Goal: Book appointment/travel/reservation

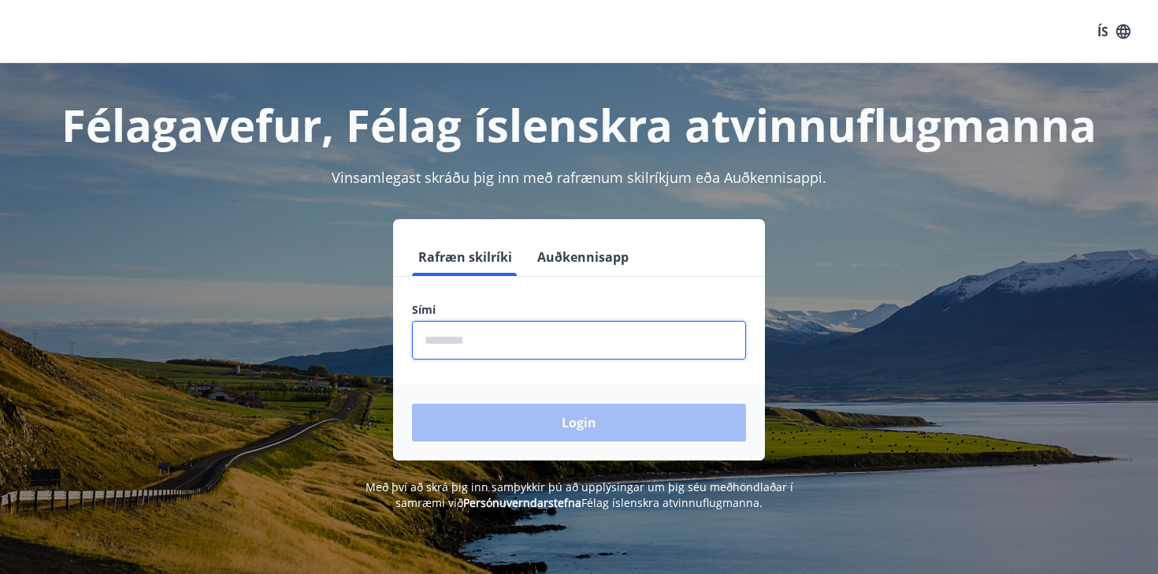
click at [524, 334] on input "phone" at bounding box center [579, 340] width 334 height 39
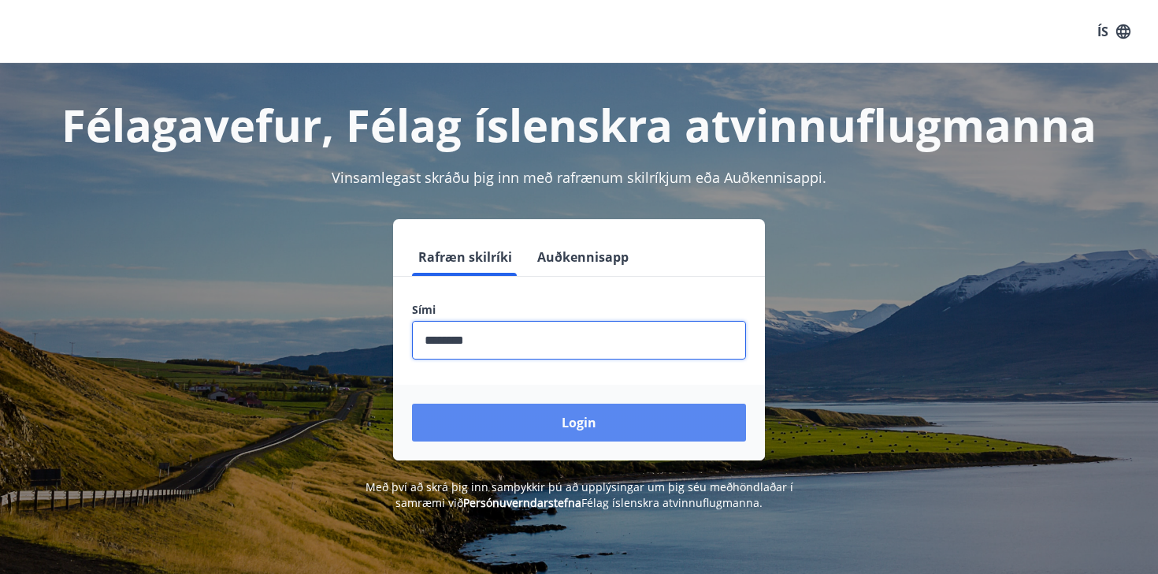
type input "********"
click at [595, 429] on button "Login" at bounding box center [579, 422] width 334 height 38
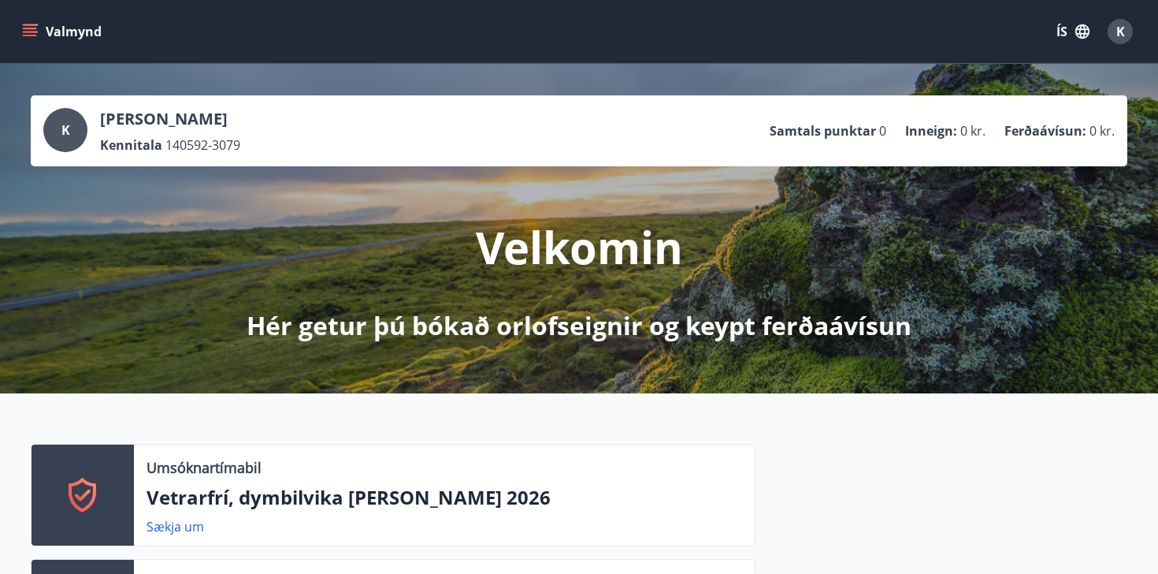
click at [31, 37] on icon "menu" at bounding box center [30, 32] width 16 height 16
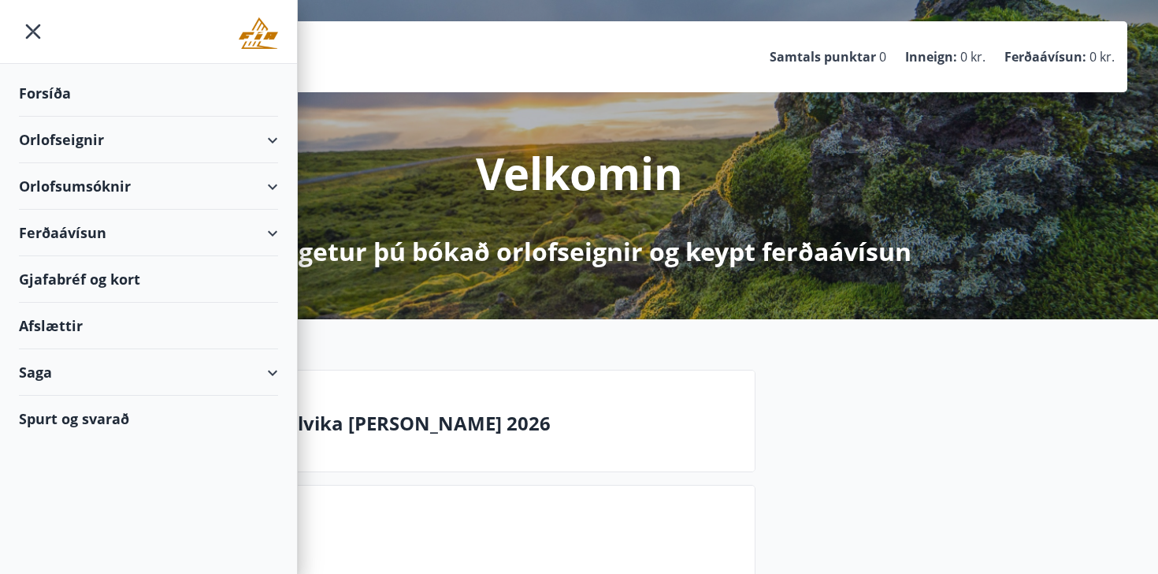
scroll to position [88, 0]
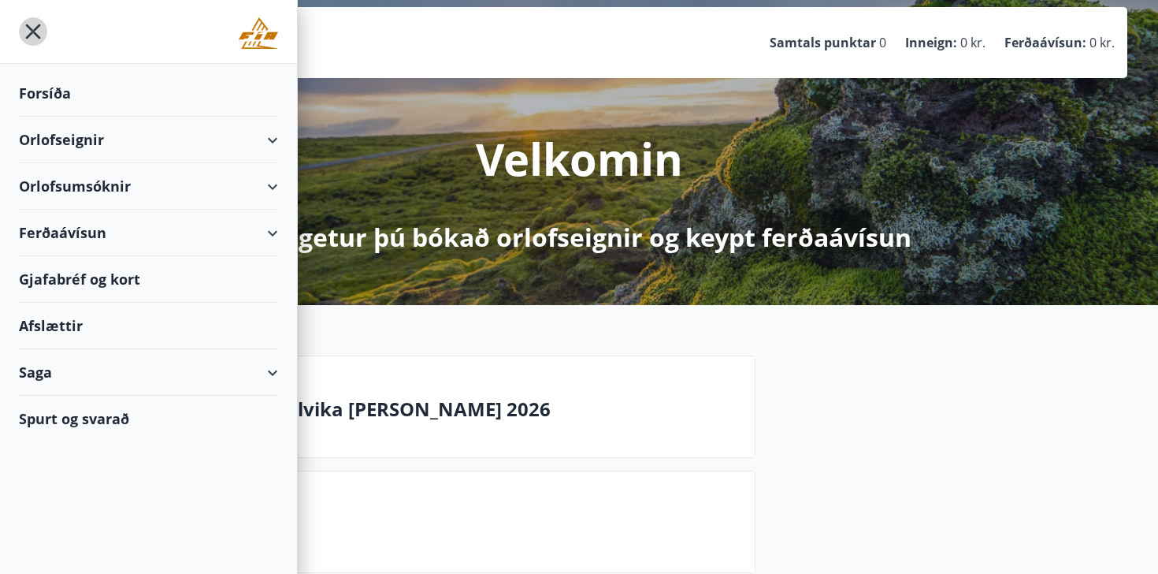
click at [28, 32] on icon "menu" at bounding box center [33, 31] width 28 height 28
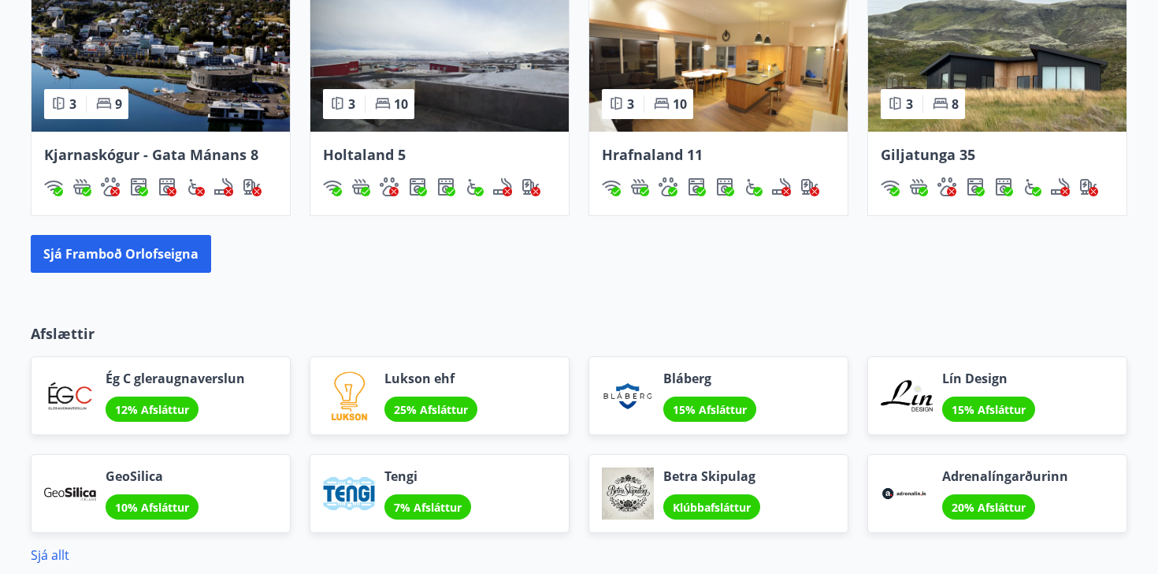
scroll to position [1235, 0]
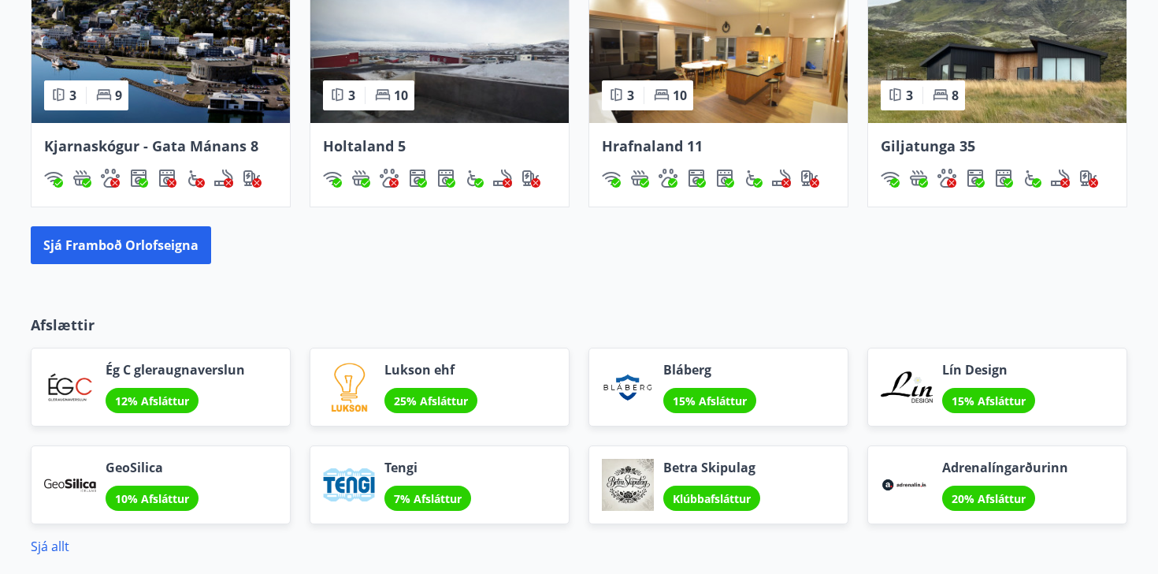
click at [376, 147] on span "Holtaland 5" at bounding box center [364, 145] width 83 height 19
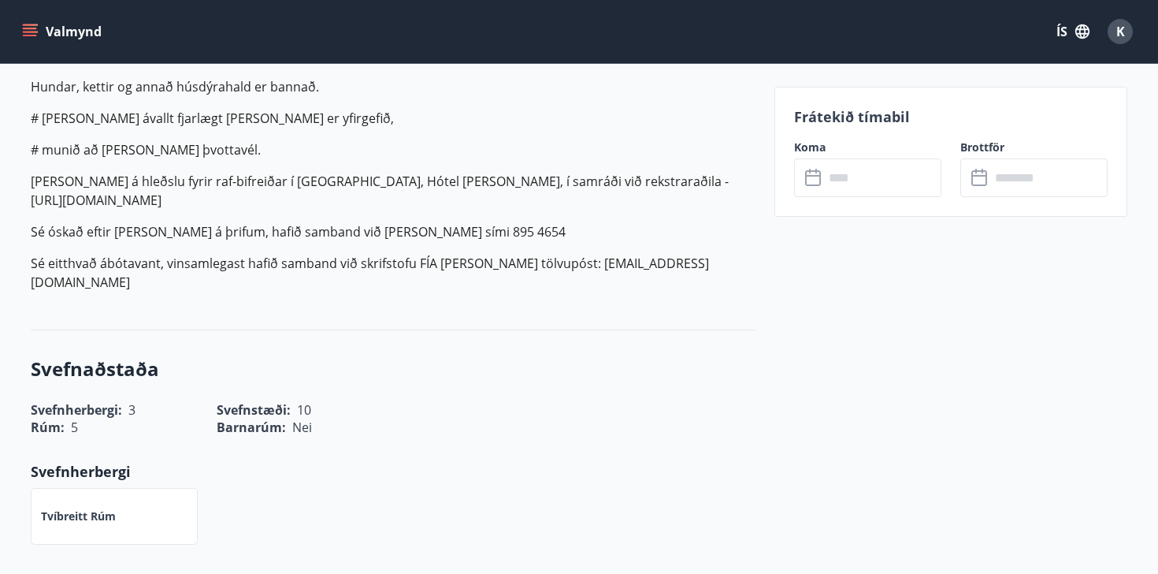
scroll to position [861, 0]
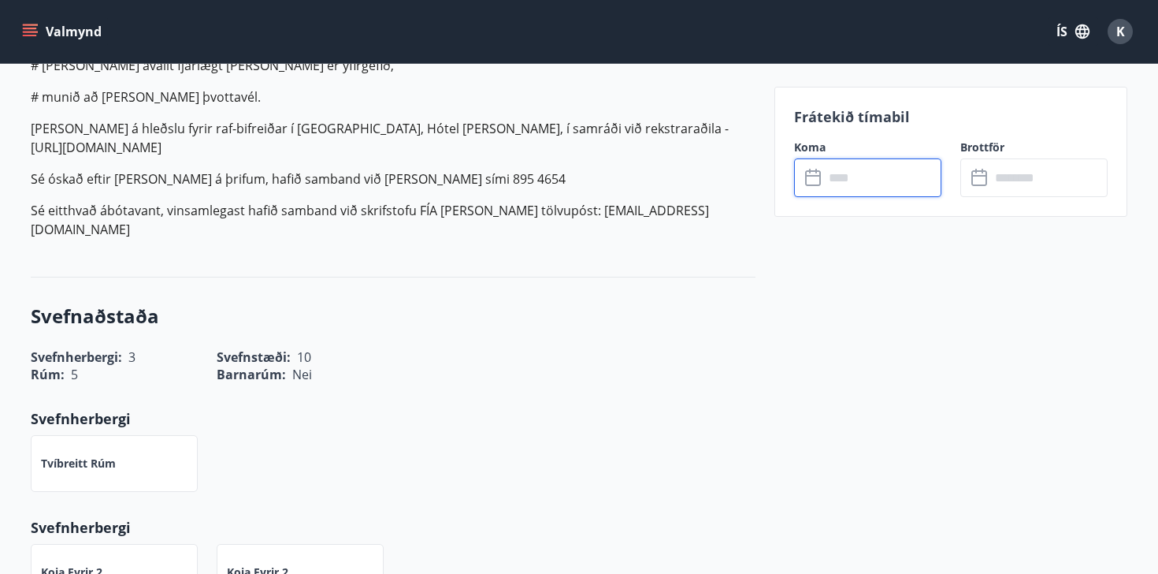
click at [857, 180] on input "text" at bounding box center [882, 177] width 117 height 39
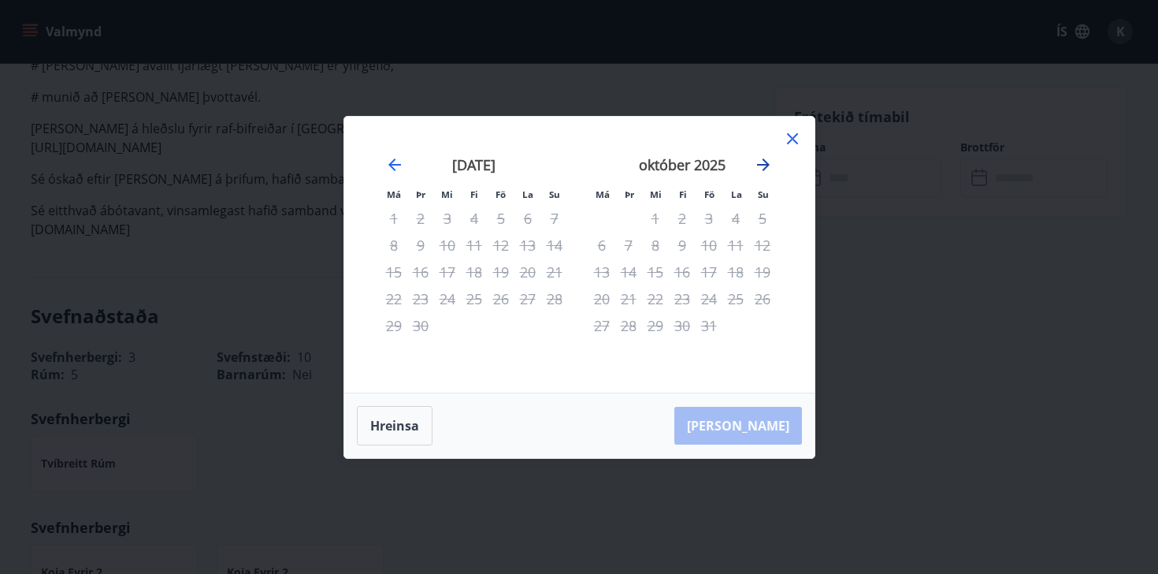
click at [760, 165] on icon "Move forward to switch to the next month." at bounding box center [763, 164] width 13 height 13
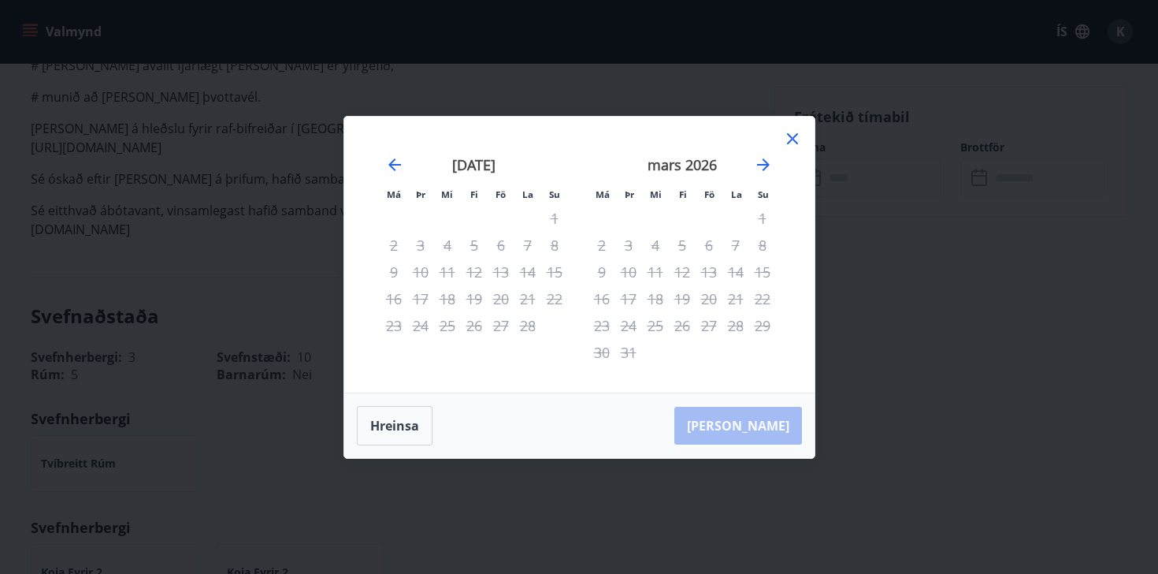
click at [790, 139] on icon at bounding box center [792, 138] width 19 height 19
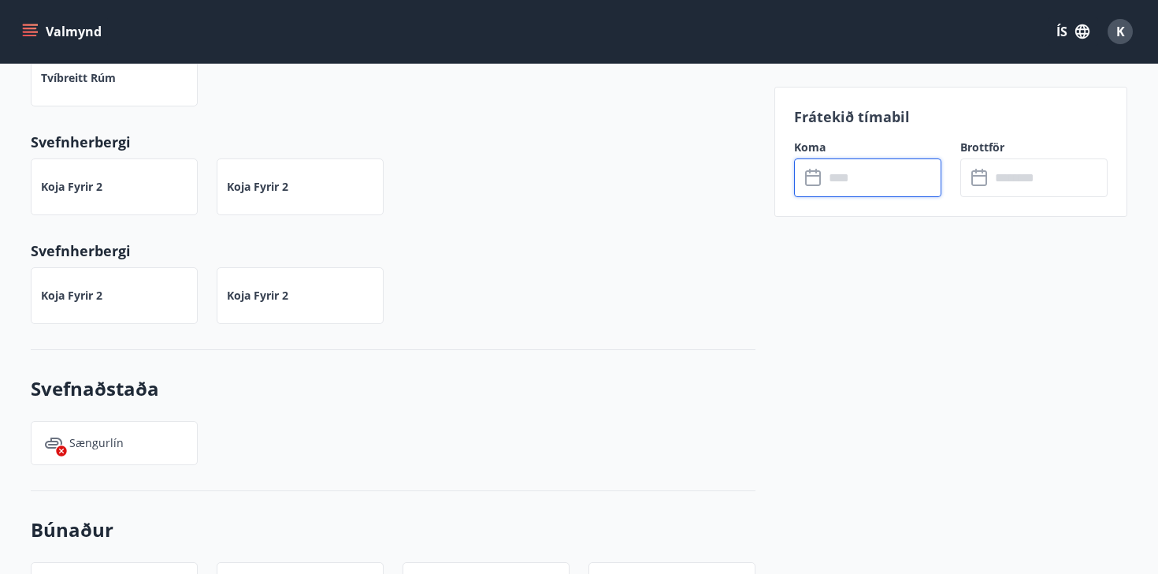
scroll to position [901, 0]
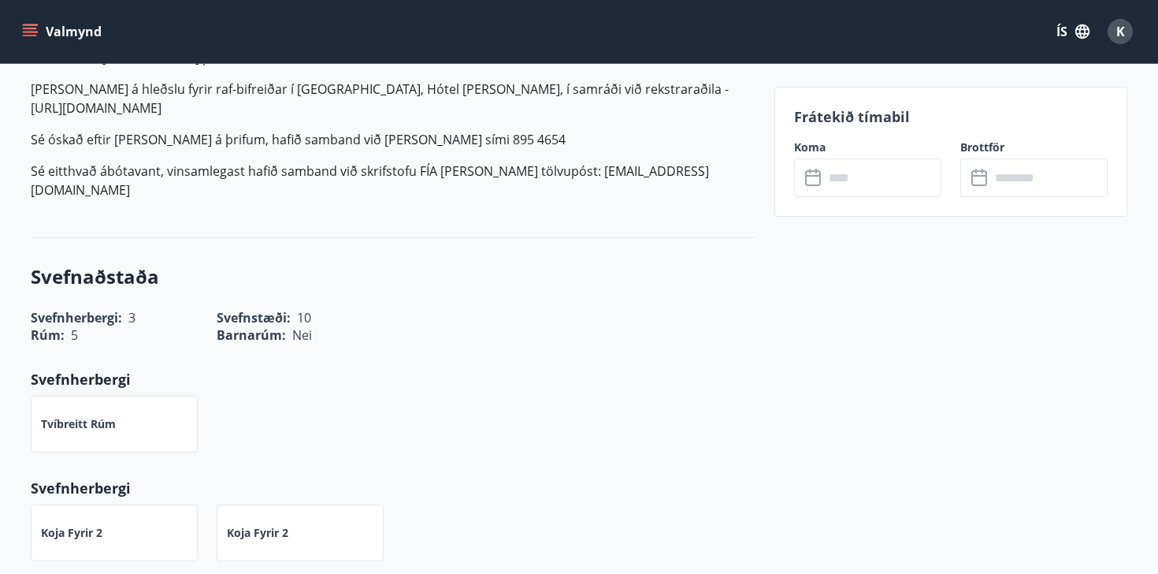
click at [868, 157] on div "Koma ​ ​" at bounding box center [858, 168] width 166 height 58
click at [864, 177] on input "text" at bounding box center [882, 177] width 117 height 39
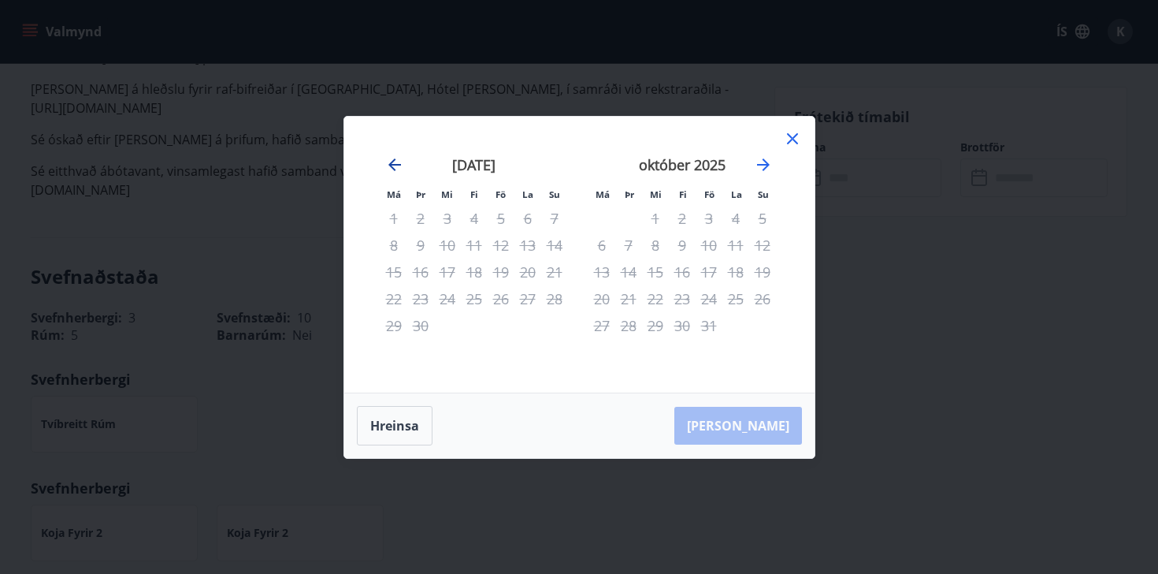
click at [385, 169] on icon "Move backward to switch to the previous month." at bounding box center [394, 164] width 19 height 19
click at [779, 173] on div "[DATE] 1 2 3 4 5 6 7 8 9 10 11 12 13 14 15 16 17 18 19 20 21 22 23 24 25 26 27 …" at bounding box center [682, 265] width 208 height 258
click at [768, 165] on icon "Move forward to switch to the next month." at bounding box center [763, 164] width 19 height 19
click at [769, 163] on icon "Move forward to switch to the next month." at bounding box center [763, 164] width 19 height 19
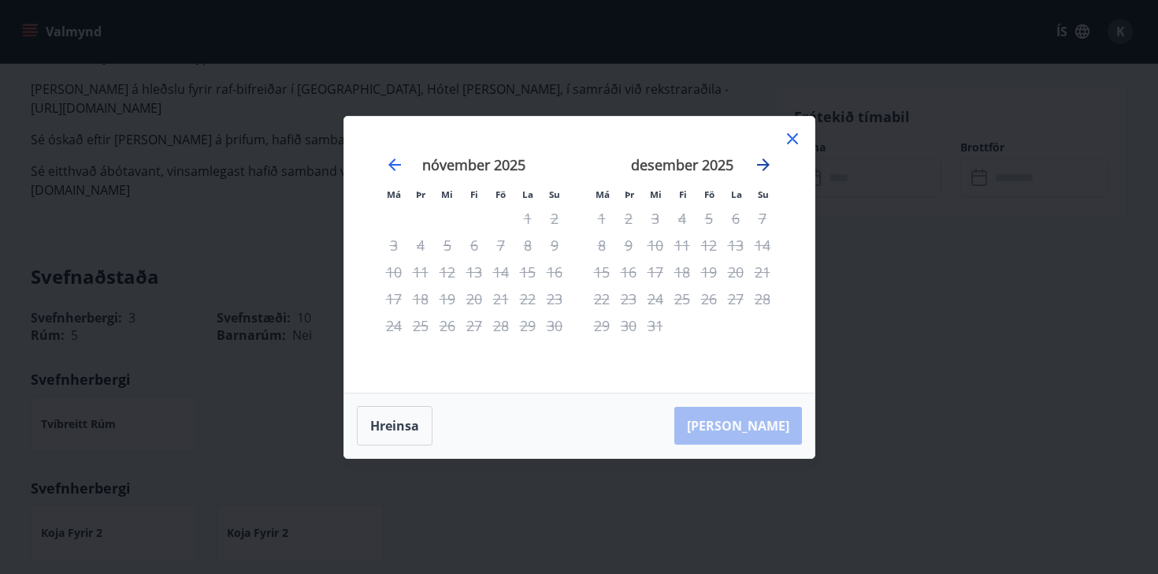
click at [769, 163] on icon "Move forward to switch to the next month." at bounding box center [763, 164] width 19 height 19
click at [788, 137] on icon at bounding box center [792, 138] width 19 height 19
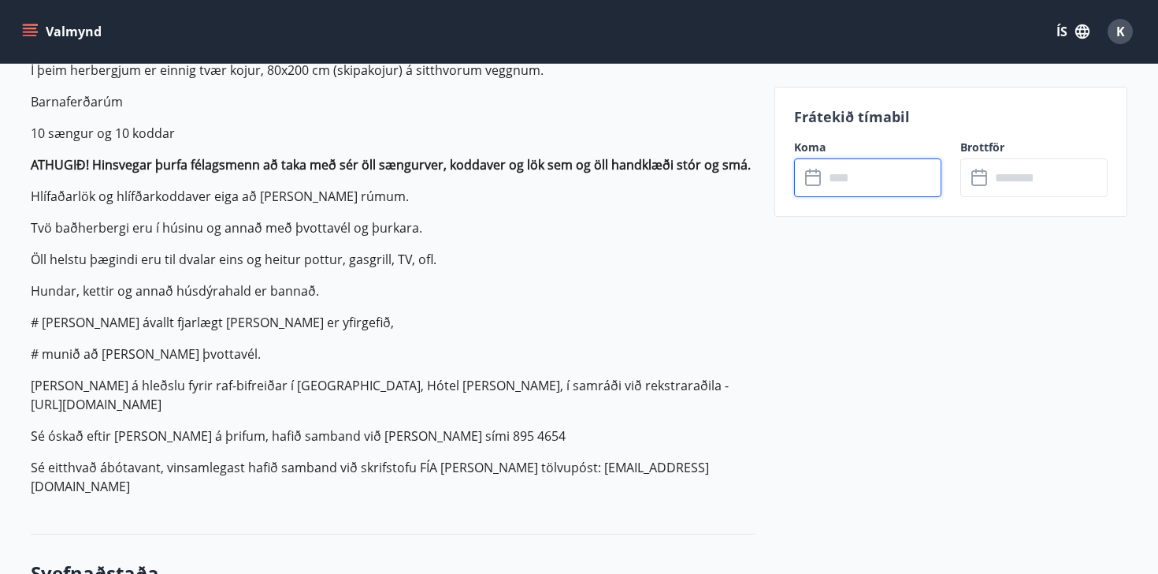
scroll to position [0, 0]
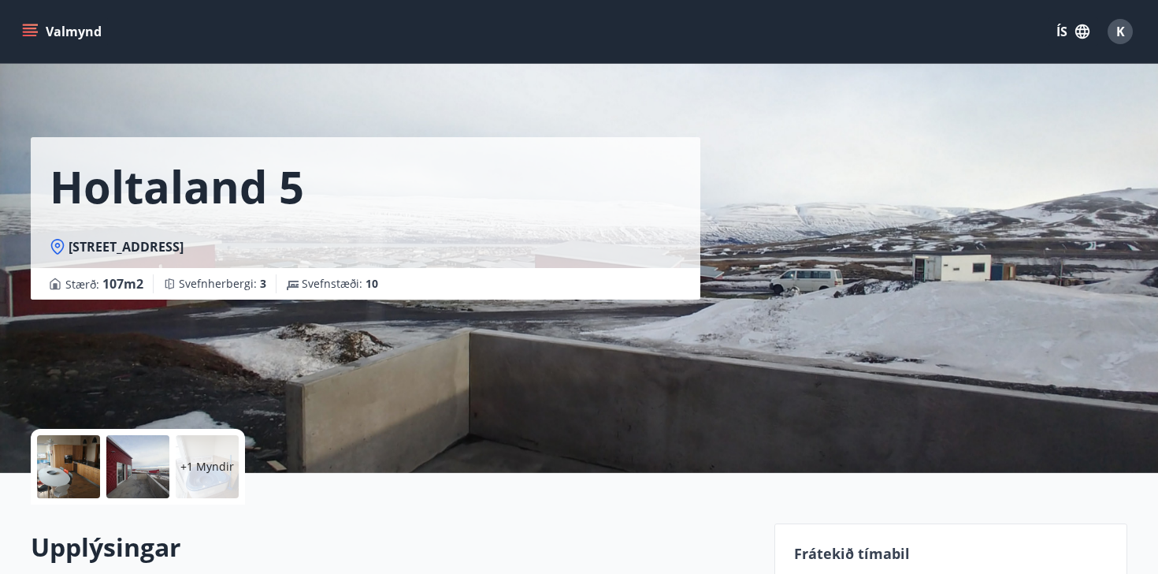
click at [35, 32] on icon "menu" at bounding box center [31, 32] width 17 height 2
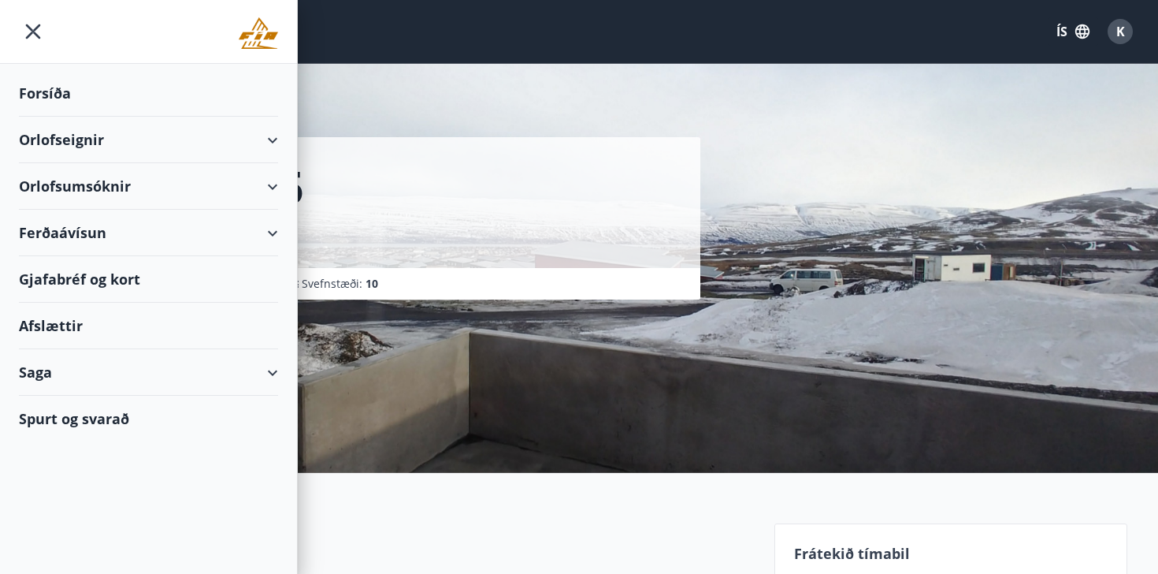
click at [39, 97] on div "Forsíða" at bounding box center [148, 93] width 259 height 46
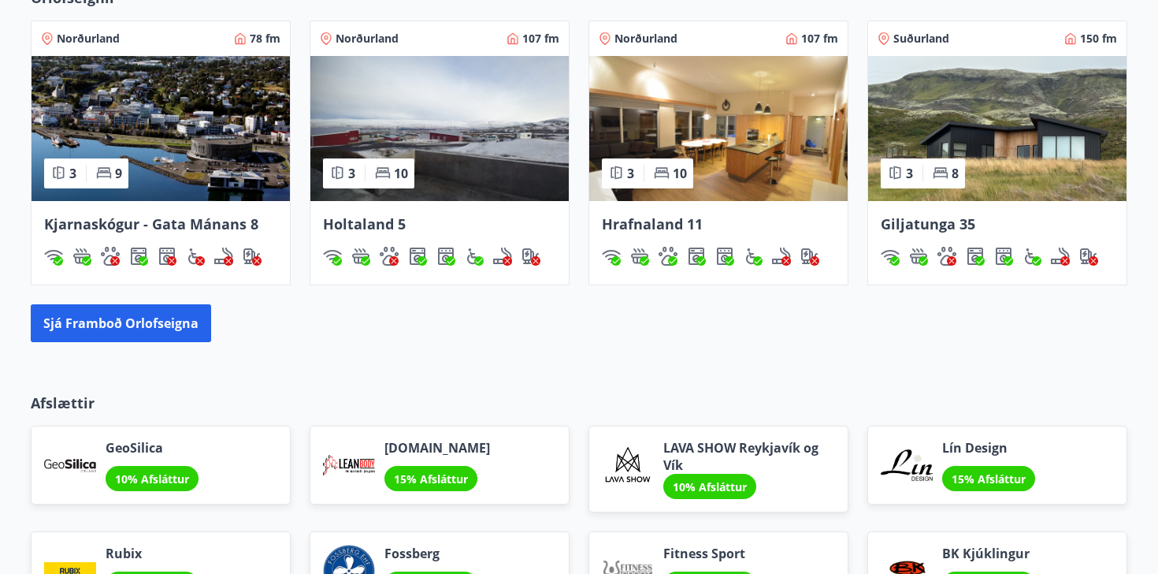
scroll to position [1109, 0]
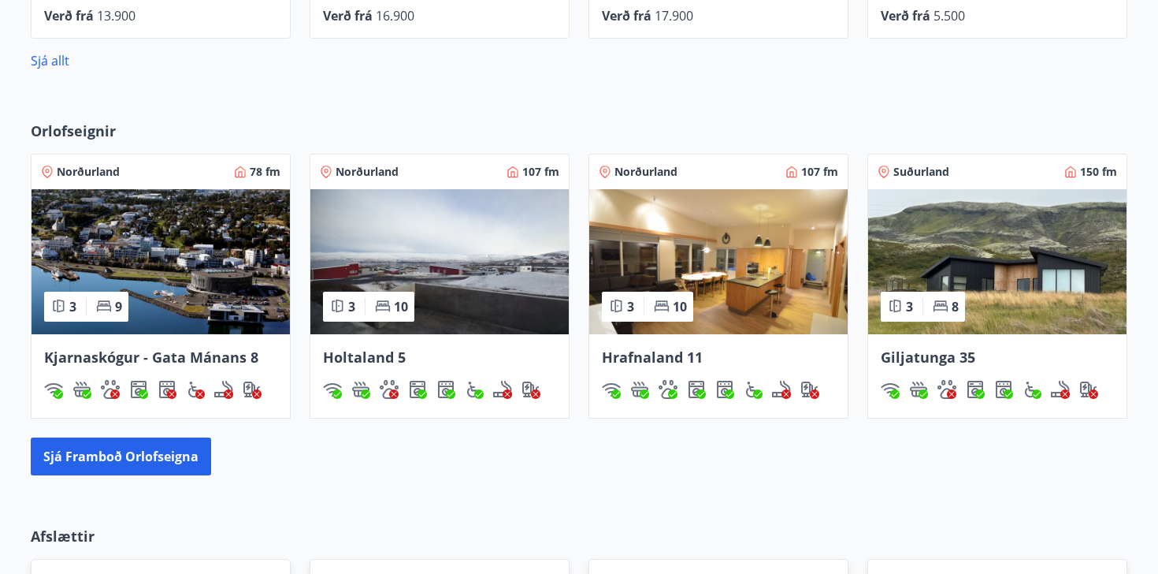
click at [1036, 266] on img at bounding box center [997, 261] width 258 height 145
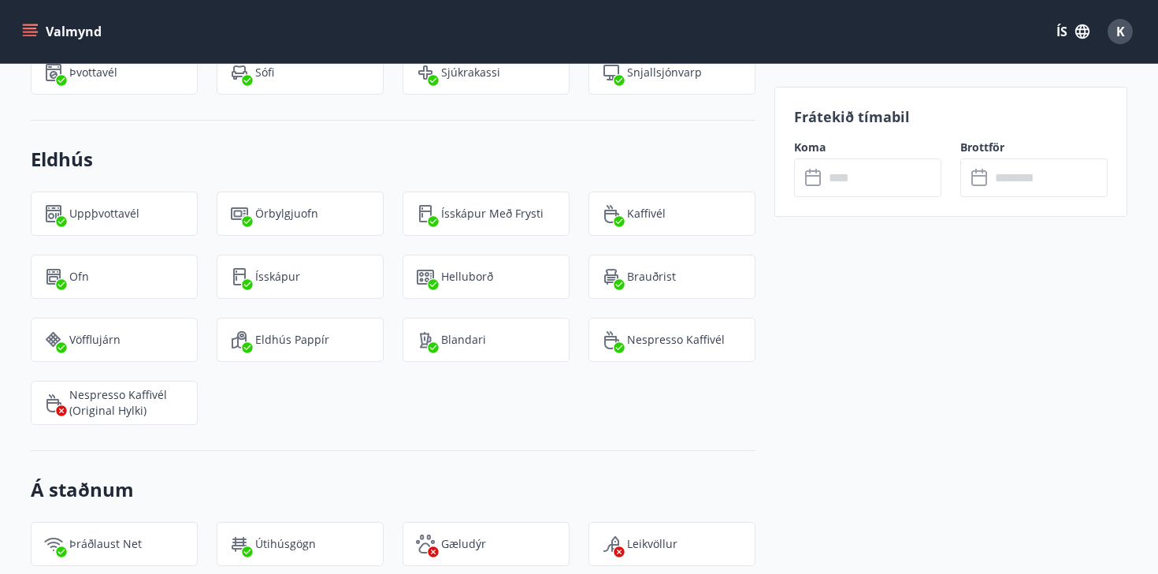
scroll to position [1723, 0]
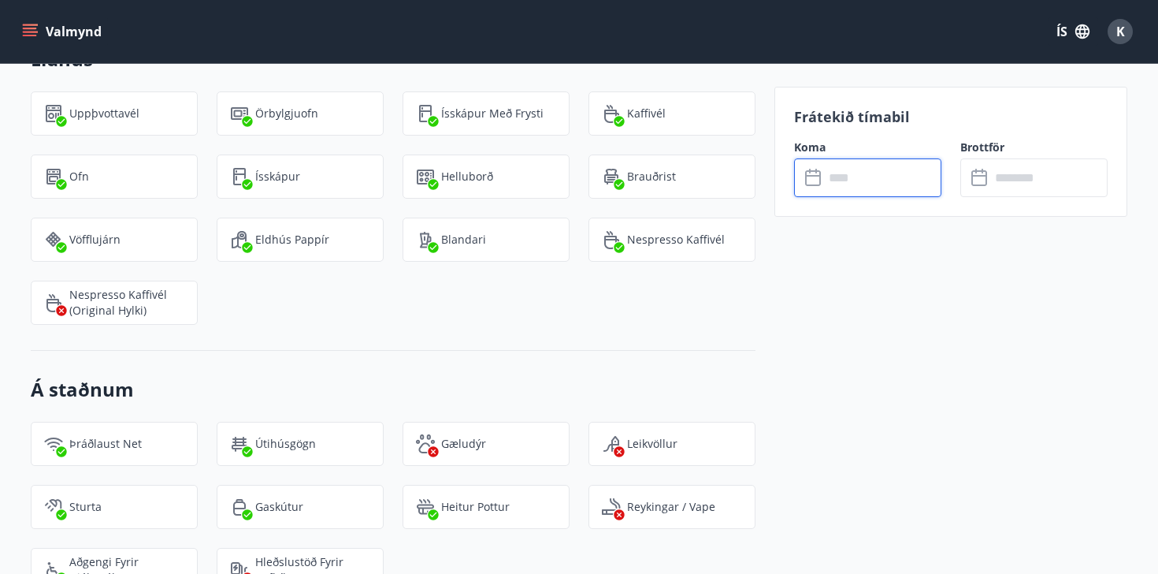
click at [869, 181] on input "text" at bounding box center [882, 177] width 117 height 39
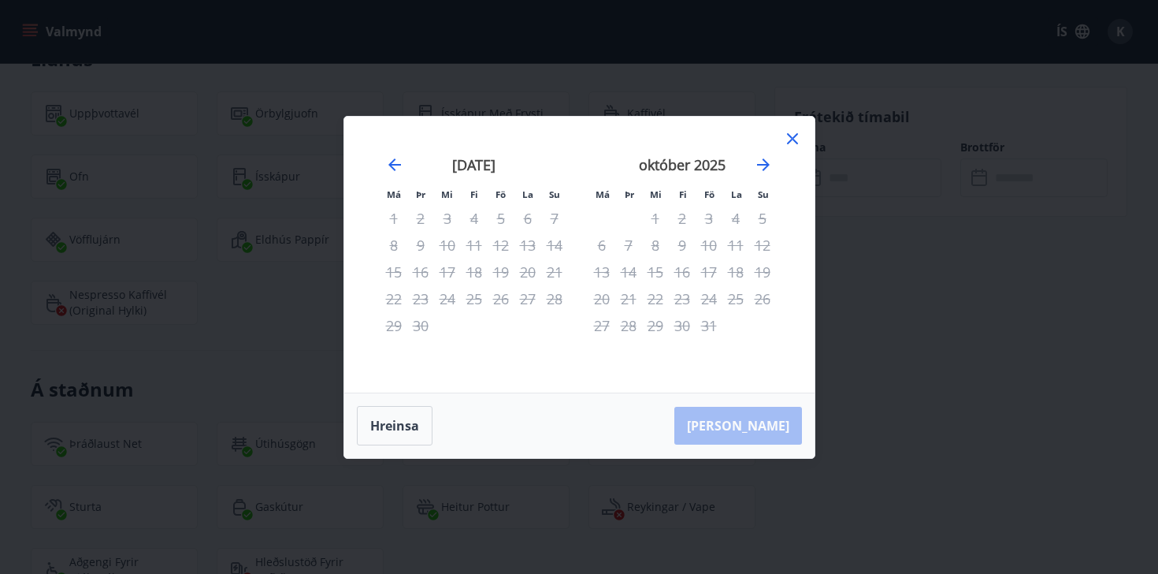
click at [794, 134] on icon at bounding box center [792, 138] width 19 height 19
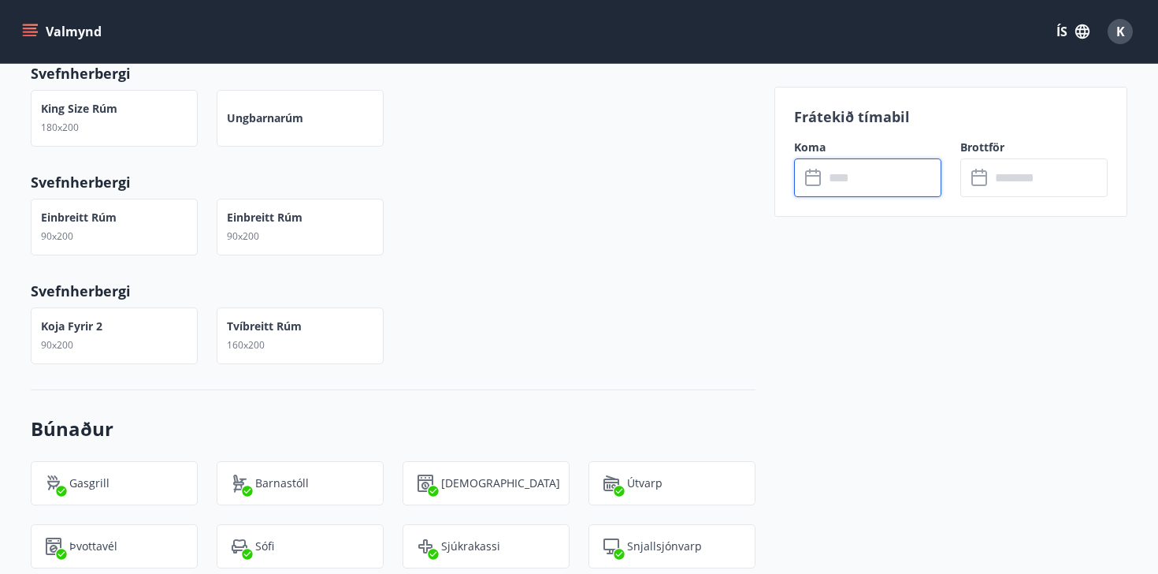
scroll to position [0, 0]
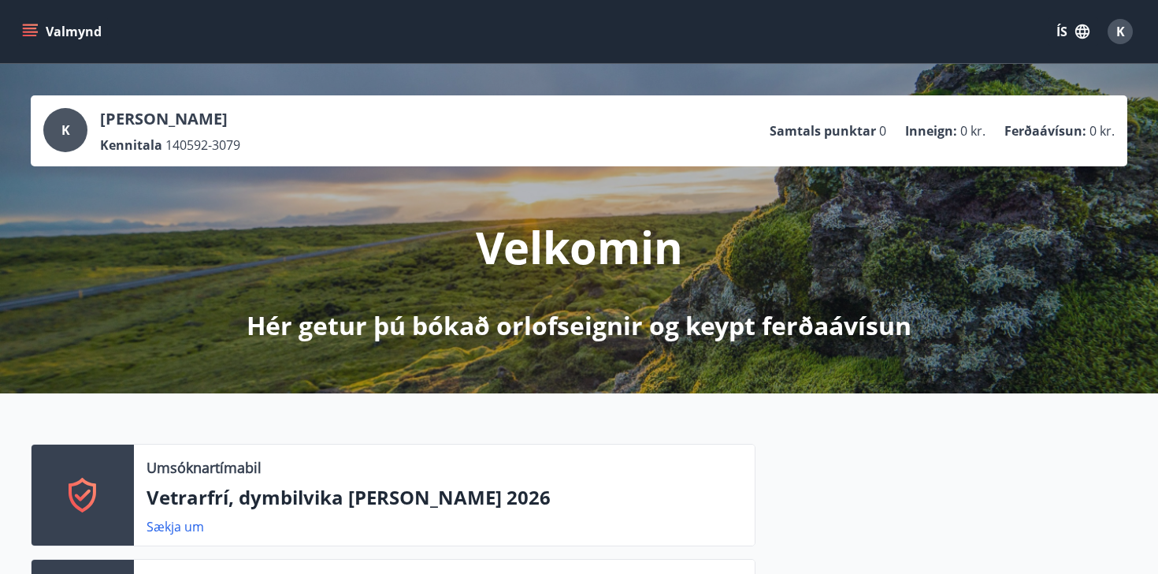
click at [25, 31] on icon "menu" at bounding box center [31, 32] width 17 height 2
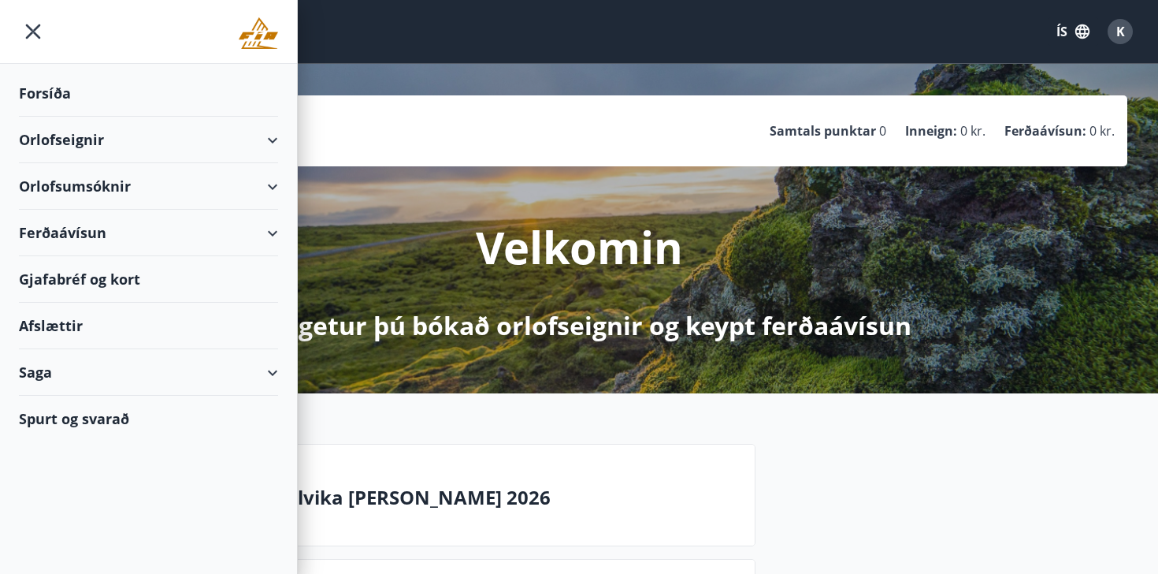
click at [266, 143] on div "Orlofseignir" at bounding box center [148, 140] width 259 height 46
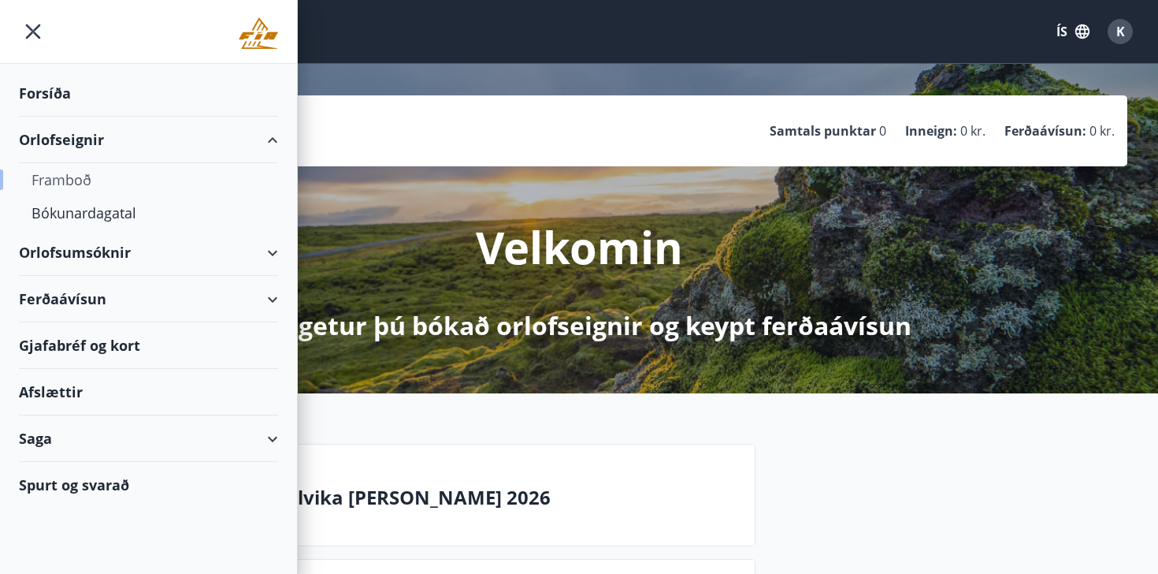
click at [61, 179] on div "Framboð" at bounding box center [149, 179] width 234 height 33
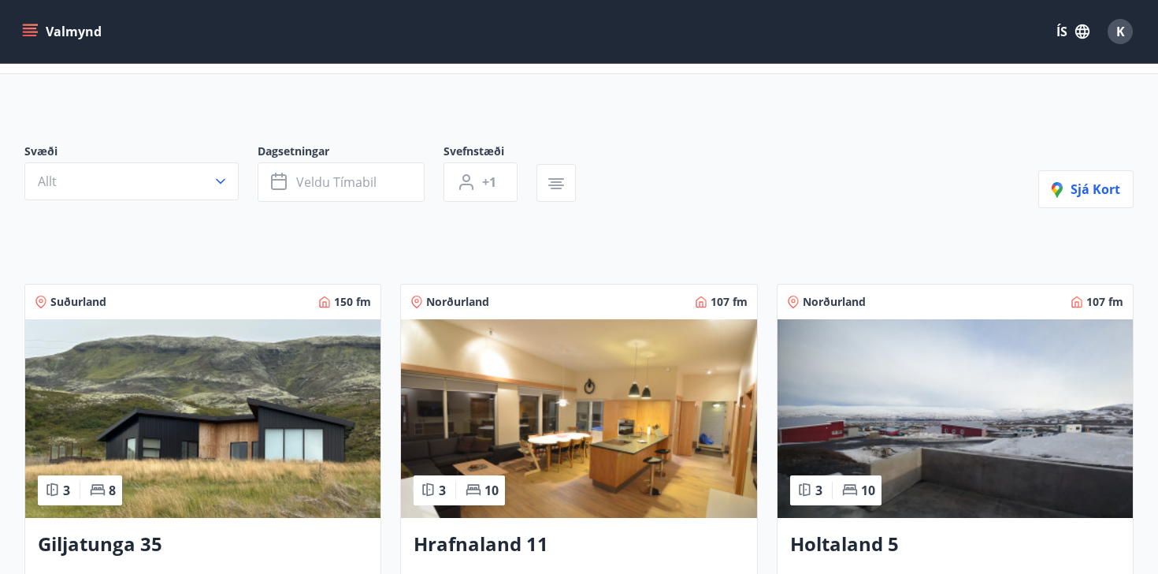
scroll to position [77, 0]
click at [306, 174] on span "Veldu tímabil" at bounding box center [336, 182] width 80 height 17
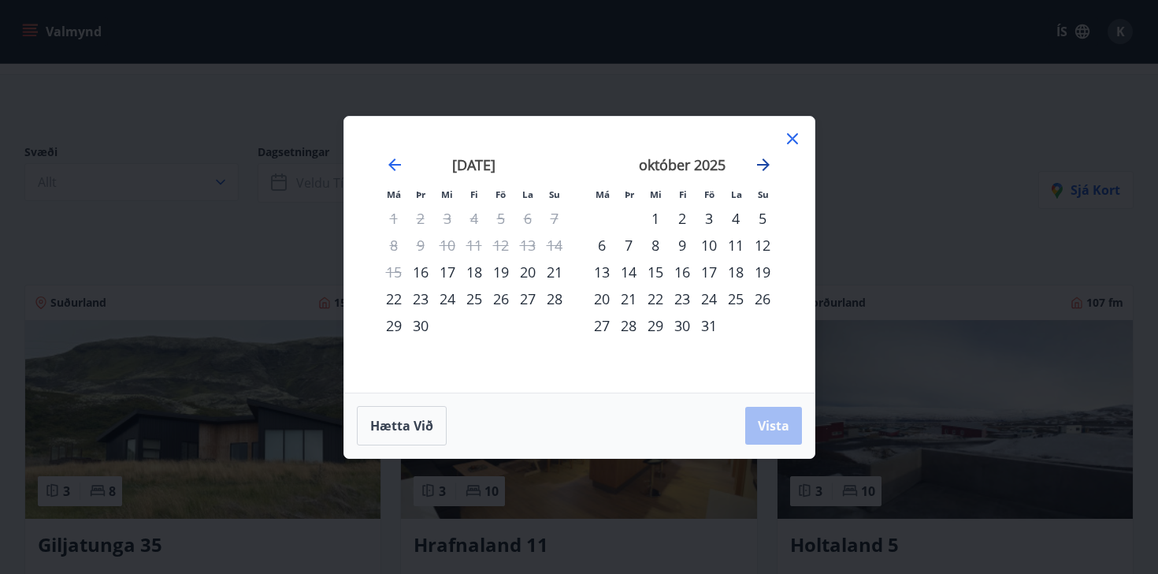
click at [763, 164] on icon "Move forward to switch to the next month." at bounding box center [763, 164] width 13 height 13
click at [764, 164] on icon "Move forward to switch to the next month." at bounding box center [763, 164] width 13 height 13
click at [759, 168] on icon "Move forward to switch to the next month." at bounding box center [763, 164] width 19 height 19
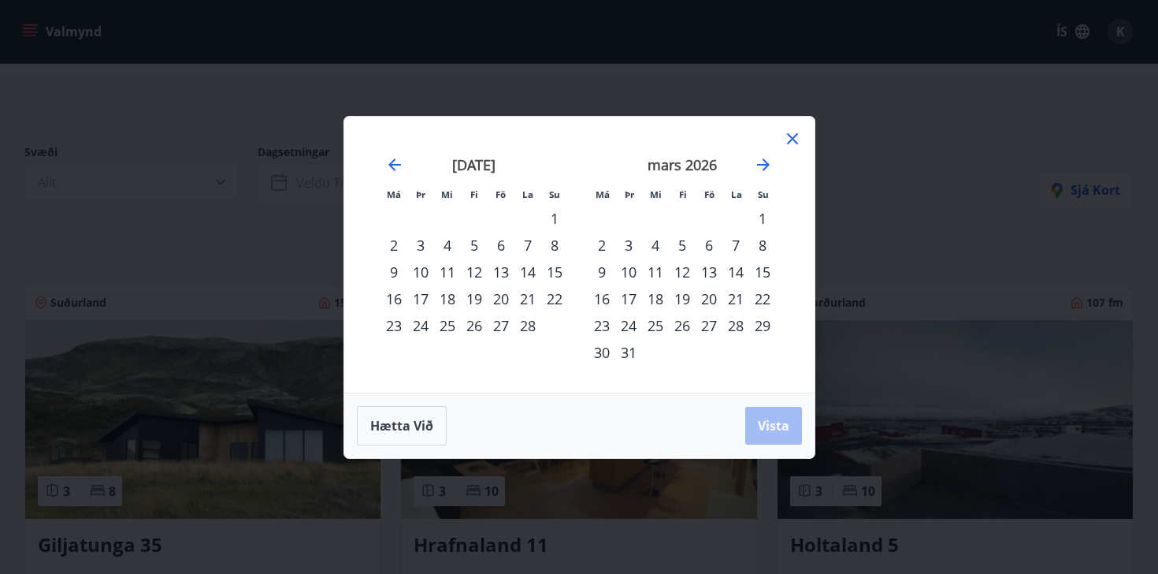
click at [659, 247] on div "4" at bounding box center [655, 245] width 27 height 27
click at [604, 273] on div "9" at bounding box center [602, 271] width 27 height 27
click at [773, 426] on span "Vista" at bounding box center [774, 425] width 32 height 17
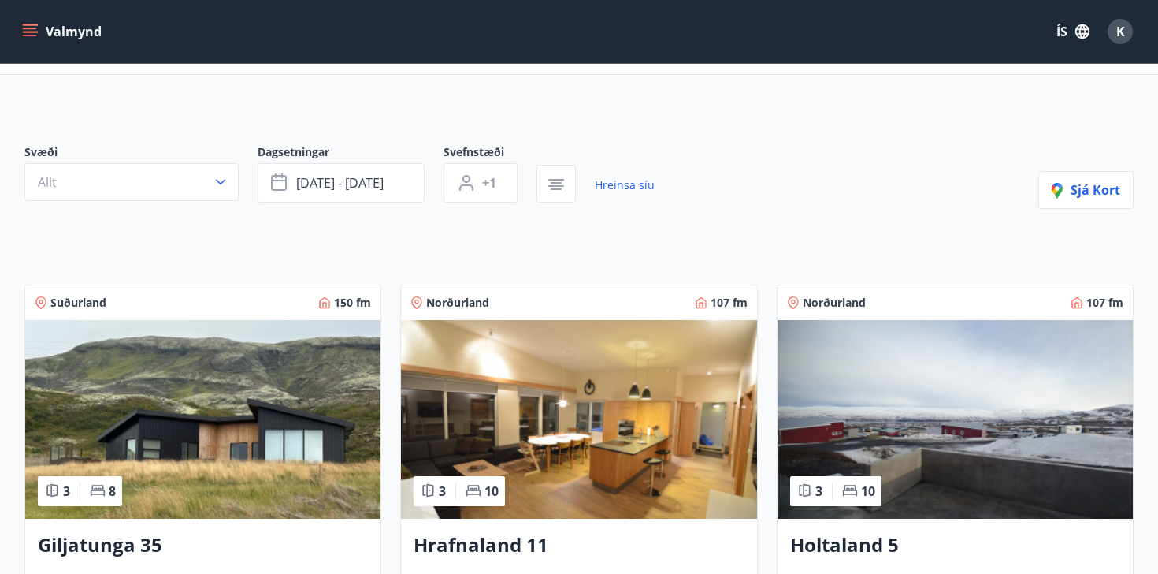
scroll to position [2, 0]
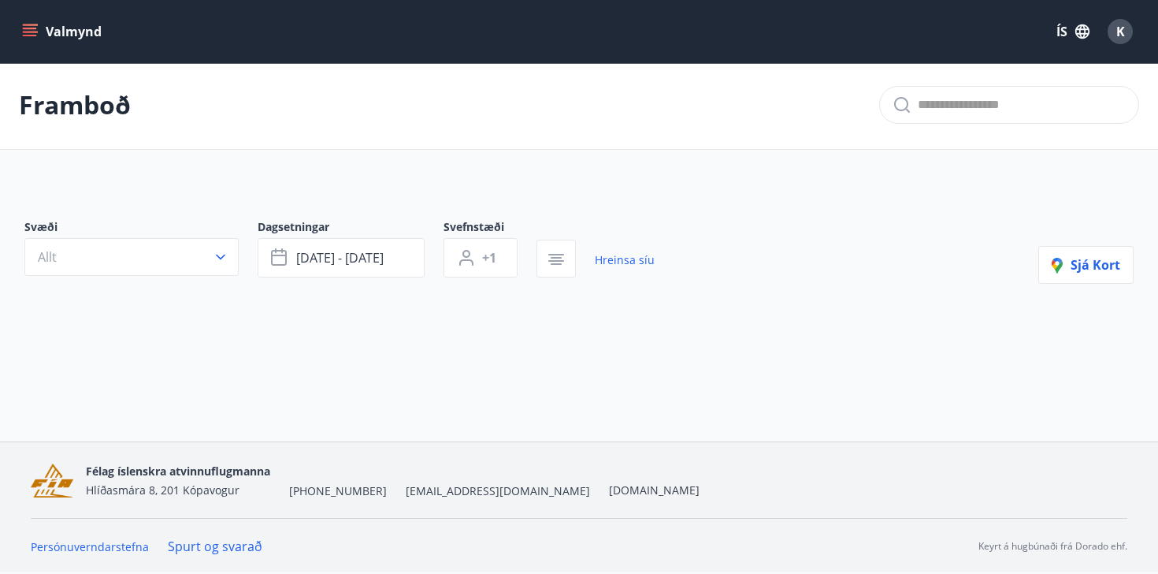
click at [22, 37] on icon "menu" at bounding box center [30, 32] width 16 height 16
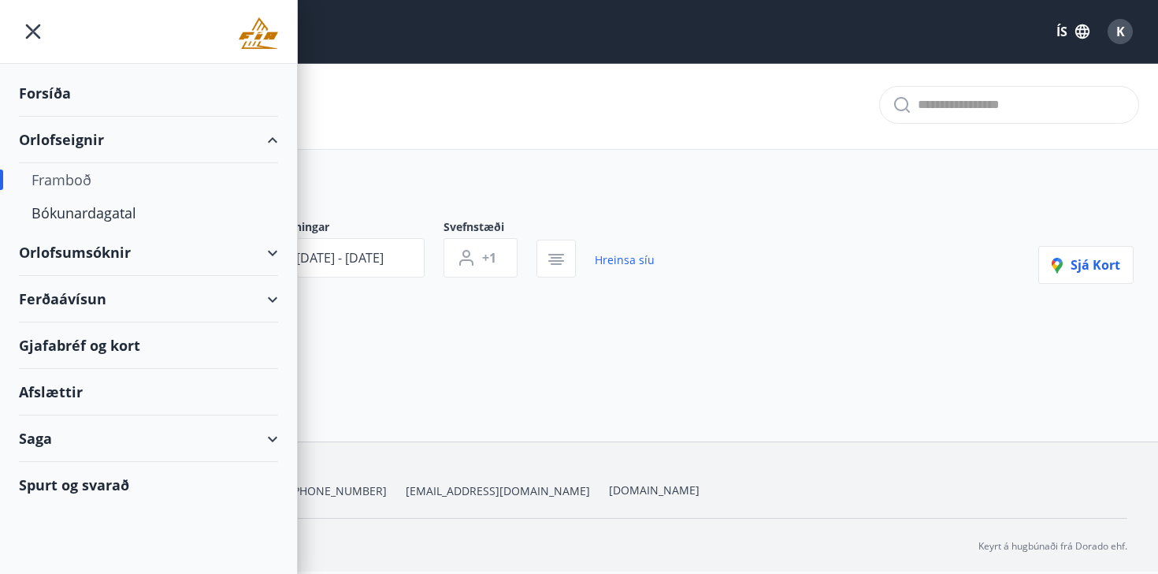
click at [57, 92] on div "Forsíða" at bounding box center [148, 93] width 259 height 46
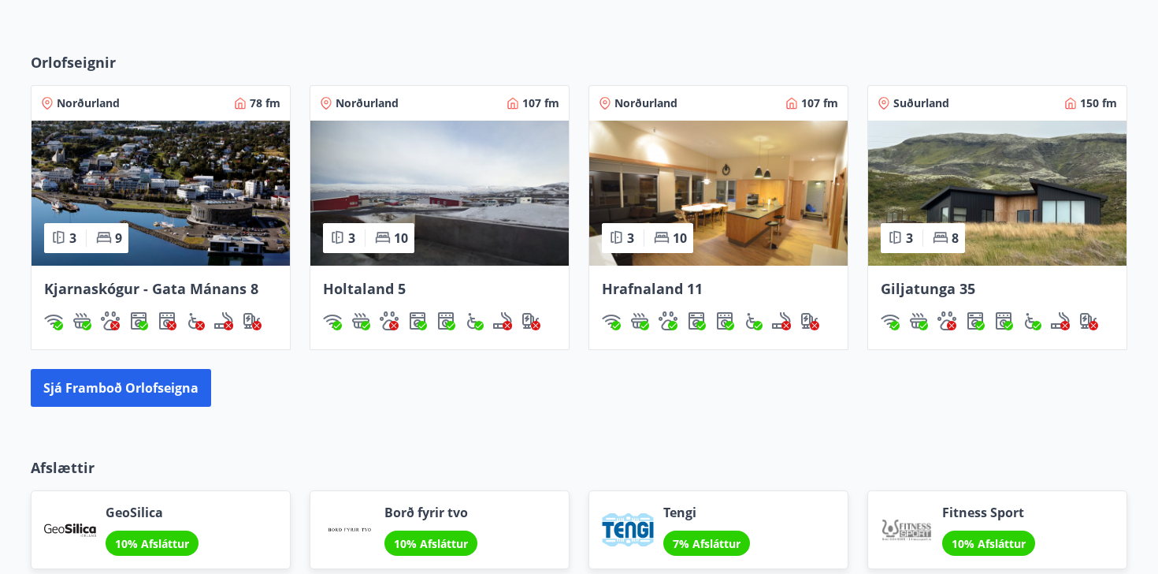
click at [419, 166] on img at bounding box center [439, 193] width 258 height 145
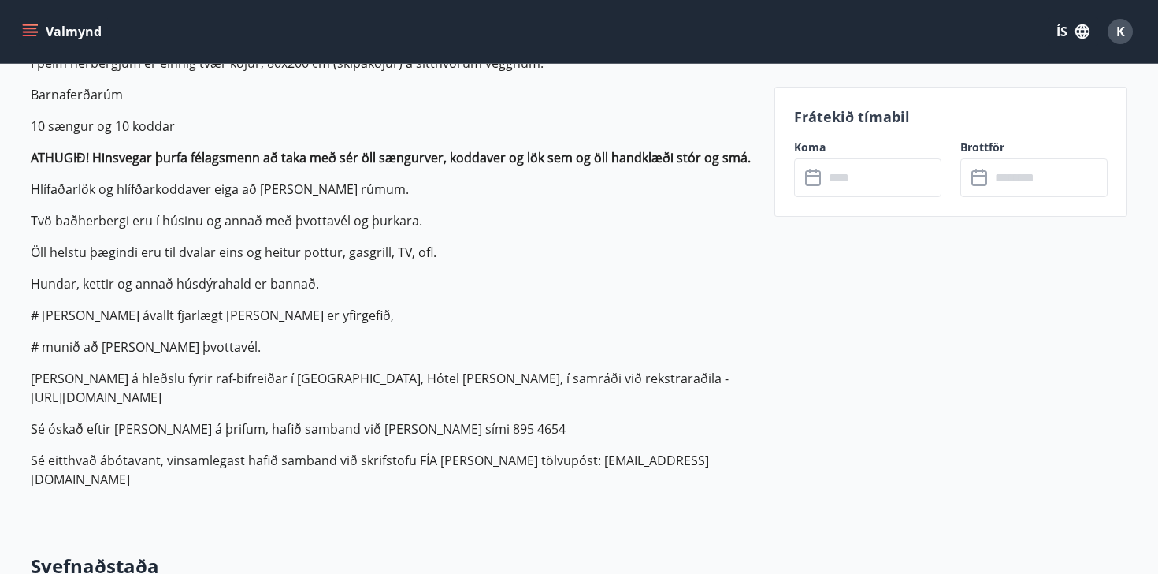
scroll to position [509, 0]
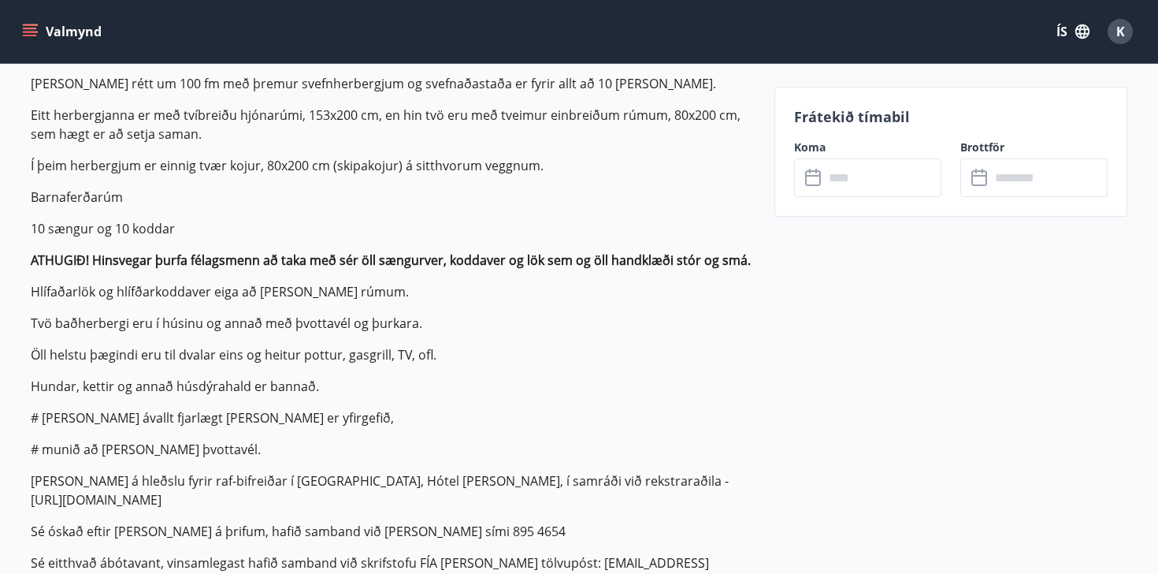
click at [868, 181] on input "text" at bounding box center [882, 177] width 117 height 39
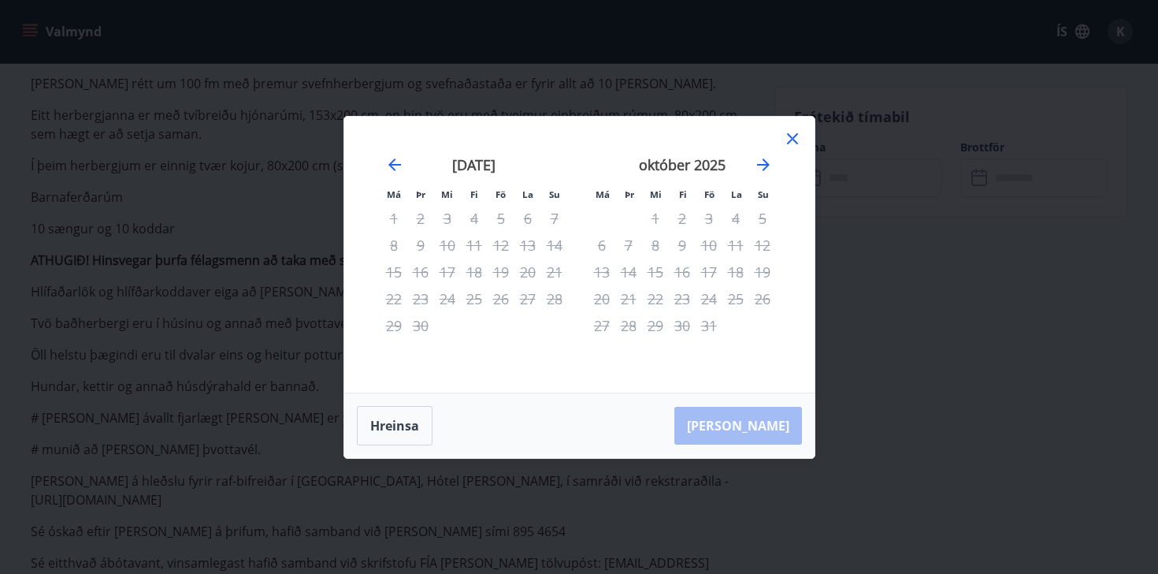
click at [774, 154] on div "október 2025" at bounding box center [683, 170] width 188 height 69
click at [792, 138] on icon at bounding box center [792, 138] width 2 height 2
